Goal: Book appointment/travel/reservation

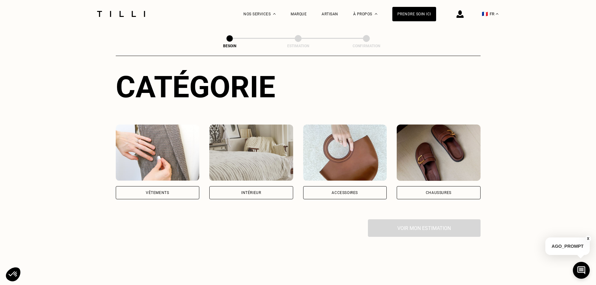
scroll to position [63, 0]
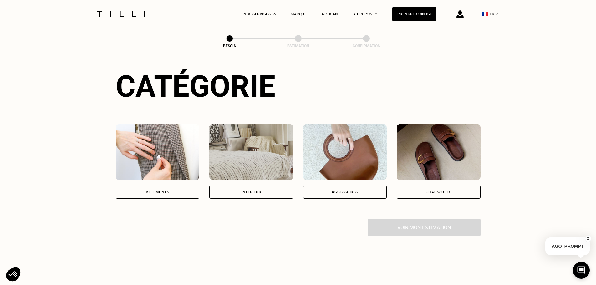
click at [174, 187] on div "Vêtements" at bounding box center [158, 192] width 84 height 13
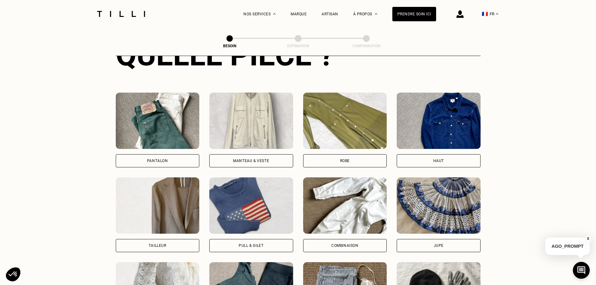
scroll to position [267, 0]
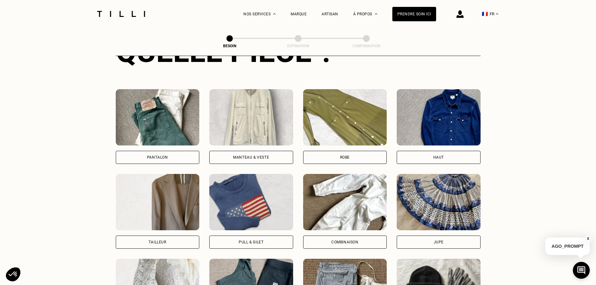
click at [188, 151] on div "Pantalon" at bounding box center [158, 157] width 84 height 13
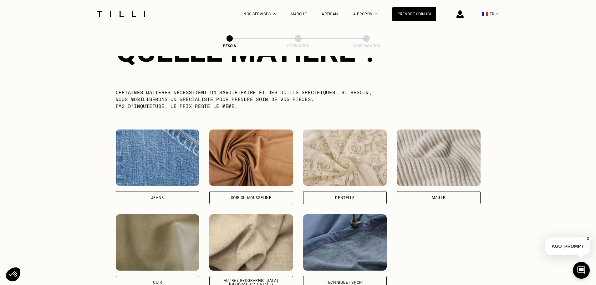
scroll to position [608, 0]
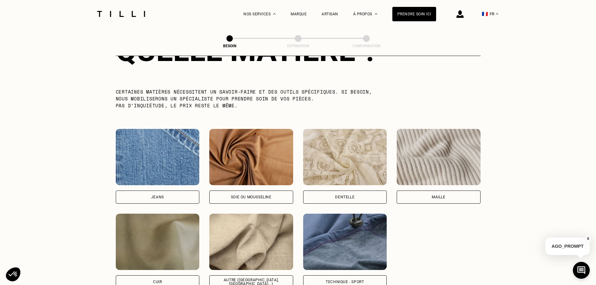
click at [183, 194] on div "Jeans" at bounding box center [158, 197] width 84 height 13
select select "FR"
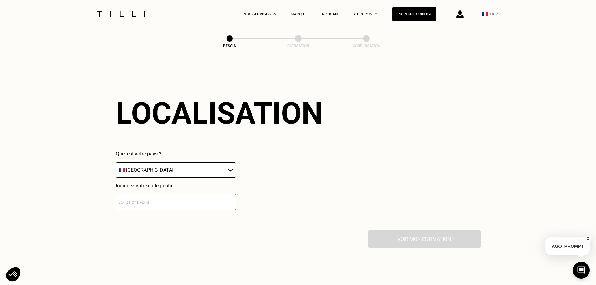
scroll to position [842, 0]
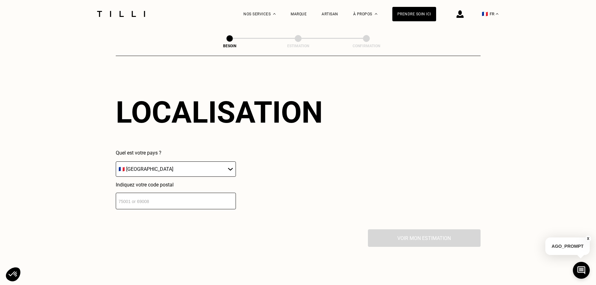
click at [169, 200] on input "number" at bounding box center [176, 201] width 120 height 17
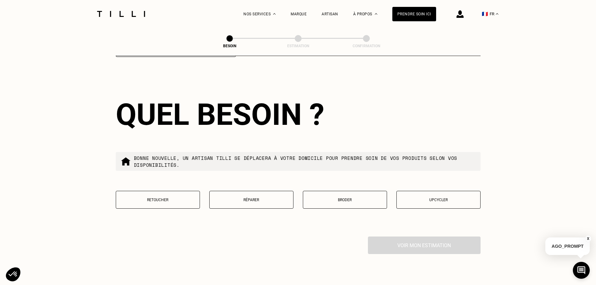
scroll to position [997, 0]
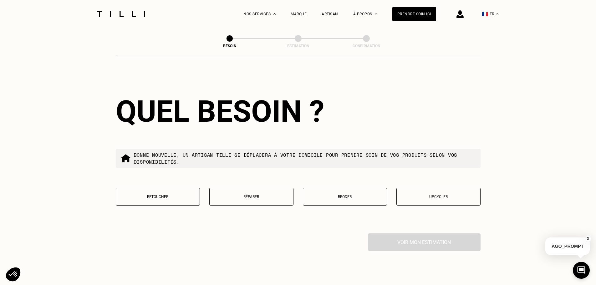
type input "13003"
click at [174, 198] on button "Retoucher" at bounding box center [158, 197] width 84 height 18
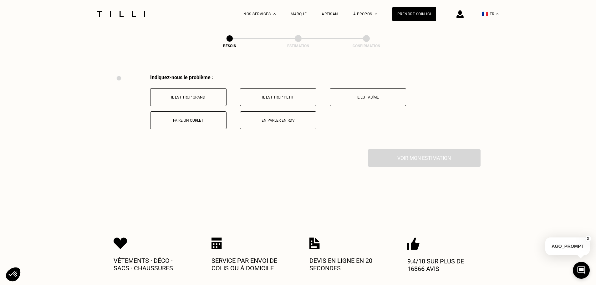
scroll to position [1158, 0]
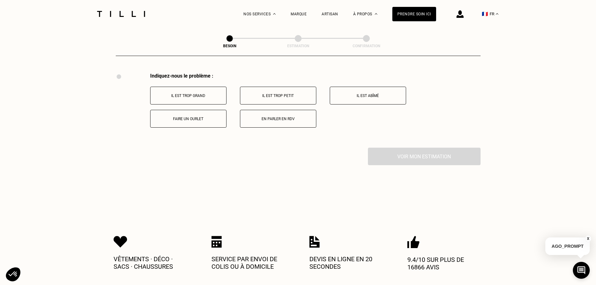
click at [210, 117] on p "Faire un ourlet" at bounding box center [188, 119] width 69 height 4
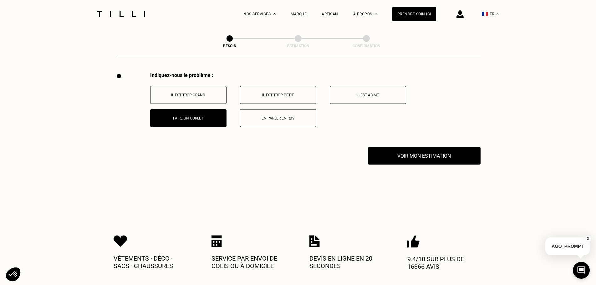
scroll to position [1139, 0]
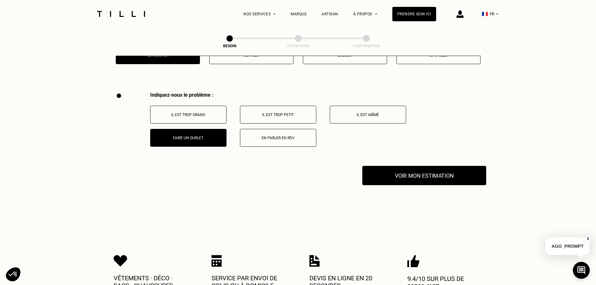
click at [400, 175] on button "Voir mon estimation" at bounding box center [424, 175] width 124 height 19
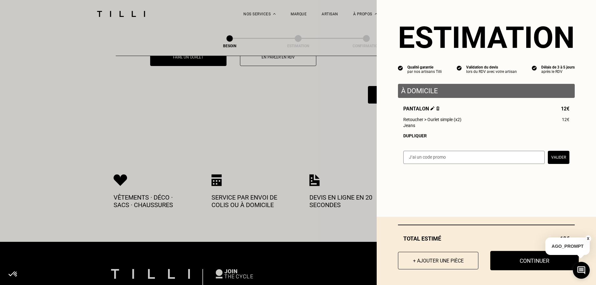
scroll to position [1233, 0]
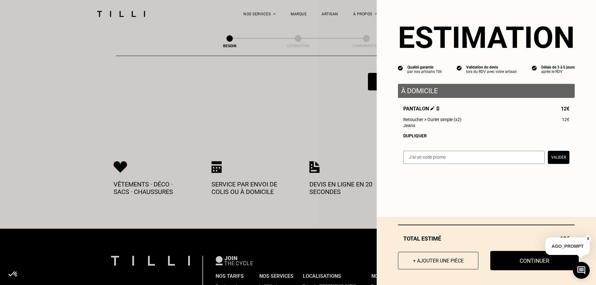
click at [527, 266] on button "Continuer" at bounding box center [534, 260] width 89 height 19
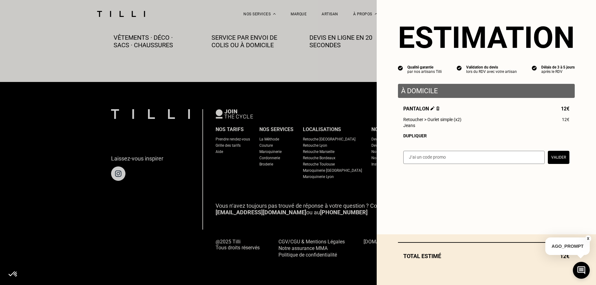
scroll to position [349, 0]
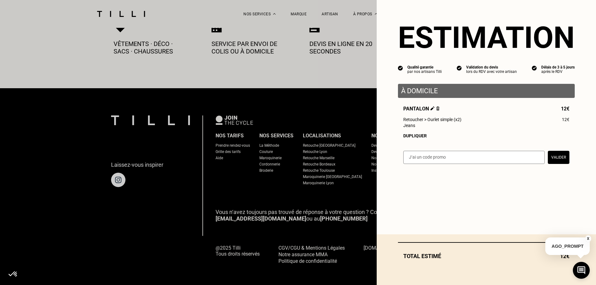
select select "FR"
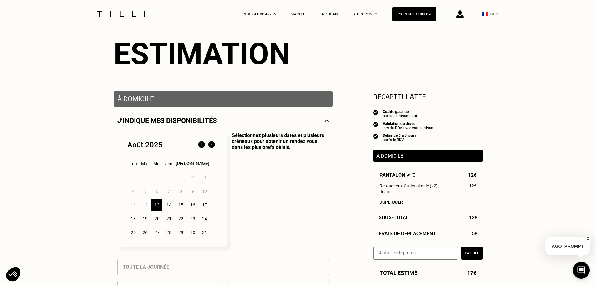
scroll to position [63, 0]
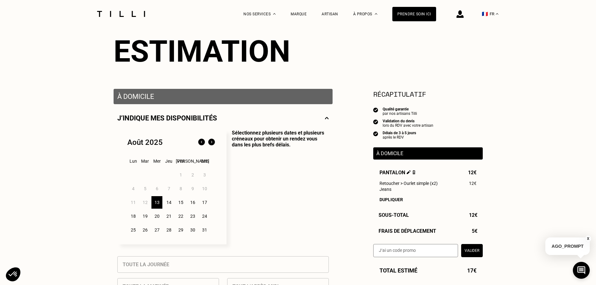
click at [131, 218] on div "18" at bounding box center [133, 216] width 11 height 13
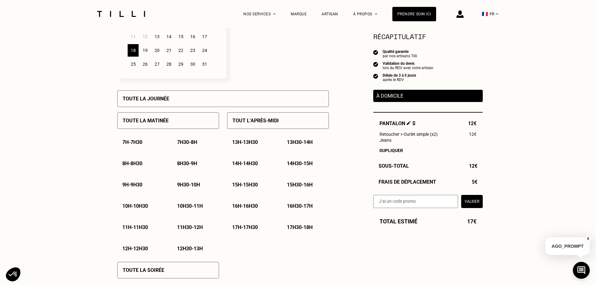
scroll to position [250, 0]
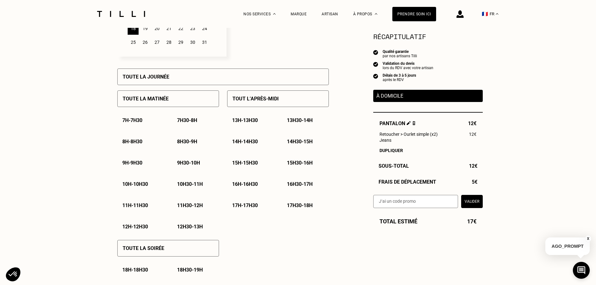
click at [244, 208] on p "17h - 17h30" at bounding box center [245, 206] width 26 height 6
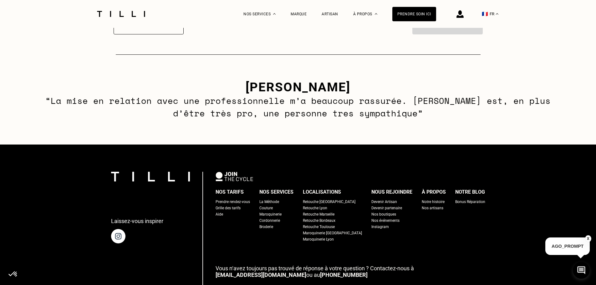
scroll to position [965, 0]
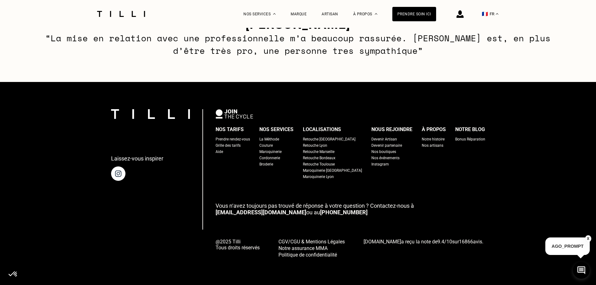
click at [331, 151] on div "Retouche Marseille" at bounding box center [319, 152] width 32 height 6
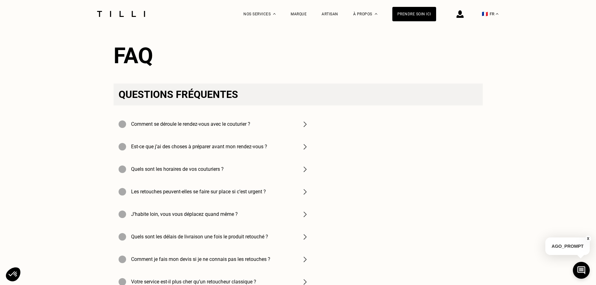
scroll to position [2003, 0]
click at [295, 132] on div "Comment se déroule le rendez-vous avec le couturier ?" at bounding box center [214, 124] width 200 height 23
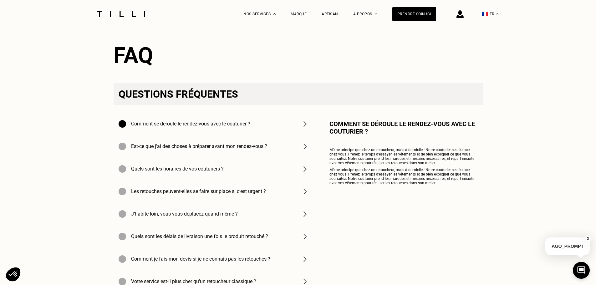
click at [252, 177] on div "Quels sont les horaires de vos couturiers ?" at bounding box center [214, 169] width 200 height 23
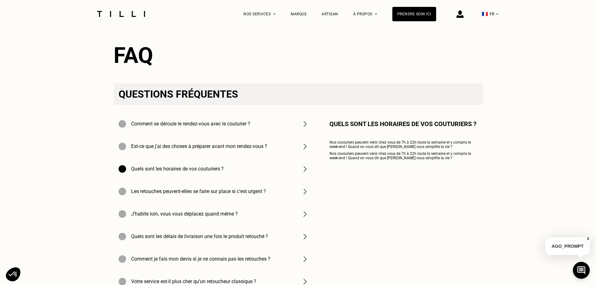
click at [251, 194] on h4 "Les retouches peuvent-elles se faire sur place si c’est urgent ?" at bounding box center [198, 191] width 135 height 6
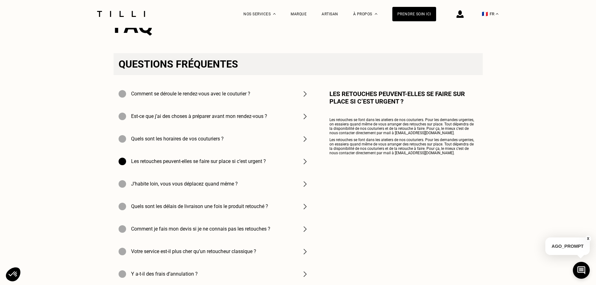
scroll to position [2035, 0]
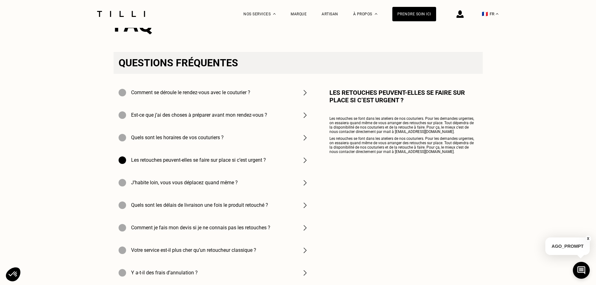
click at [243, 194] on div "J’habite loin, vous vous déplacez quand même ?" at bounding box center [214, 183] width 200 height 23
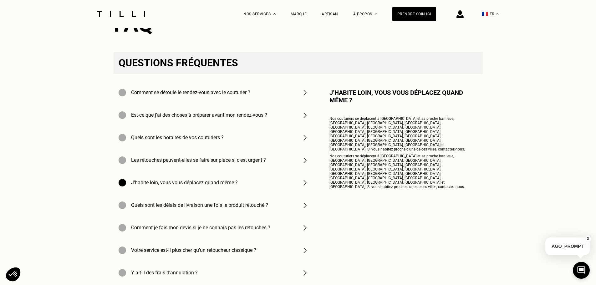
click at [257, 208] on h4 "Quels sont les délais de livraison une fois le produit retouché ?" at bounding box center [199, 205] width 137 height 6
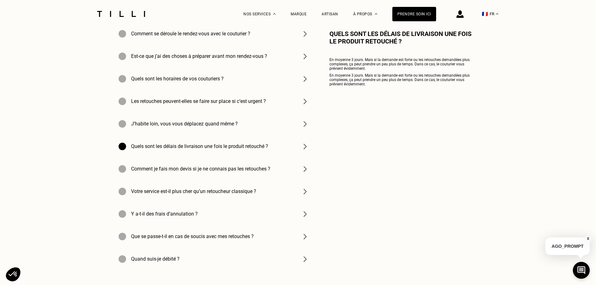
scroll to position [2097, 0]
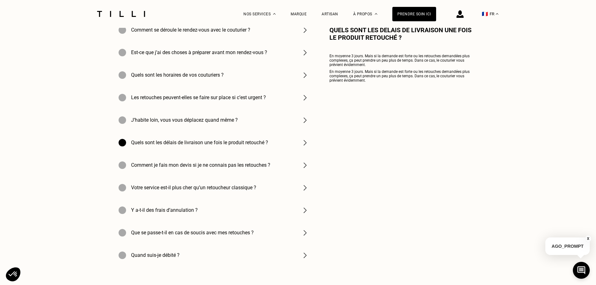
click at [254, 191] on h4 "Votre service est-il plus cher qu’un retoucheur classique ?" at bounding box center [193, 188] width 125 height 6
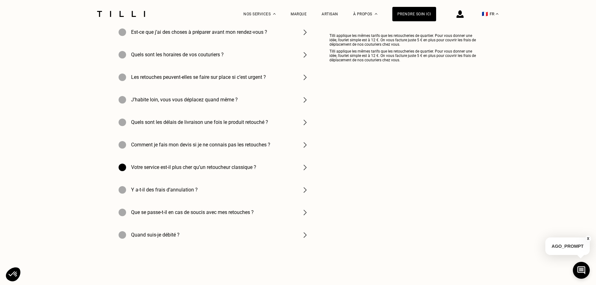
scroll to position [2129, 0]
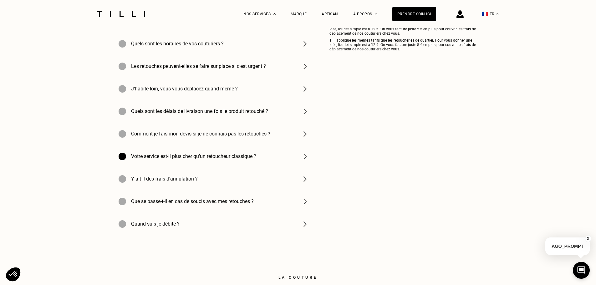
click at [254, 204] on h4 "Que se passe-t-il en cas de soucis avec mes retouches ?" at bounding box center [192, 201] width 123 height 6
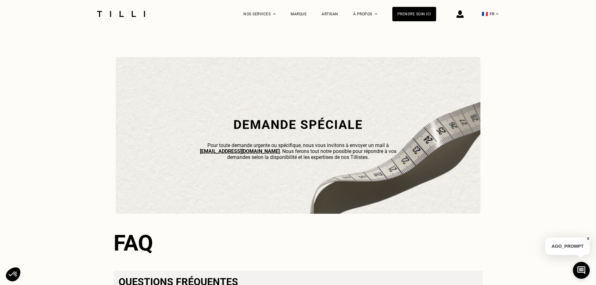
scroll to position [1722, 0]
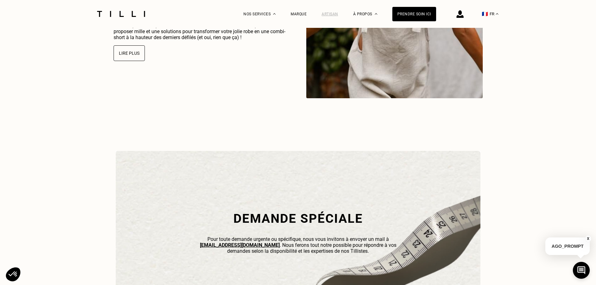
click at [332, 12] on div "Artisan" at bounding box center [330, 14] width 17 height 4
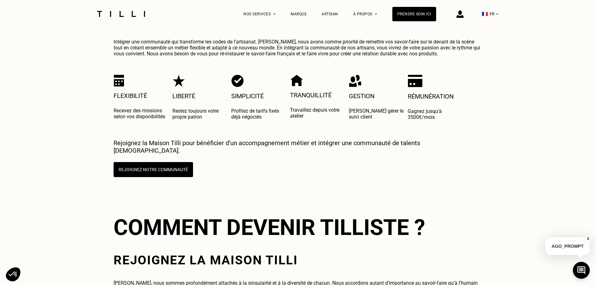
scroll to position [1189, 0]
